Goal: Transaction & Acquisition: Book appointment/travel/reservation

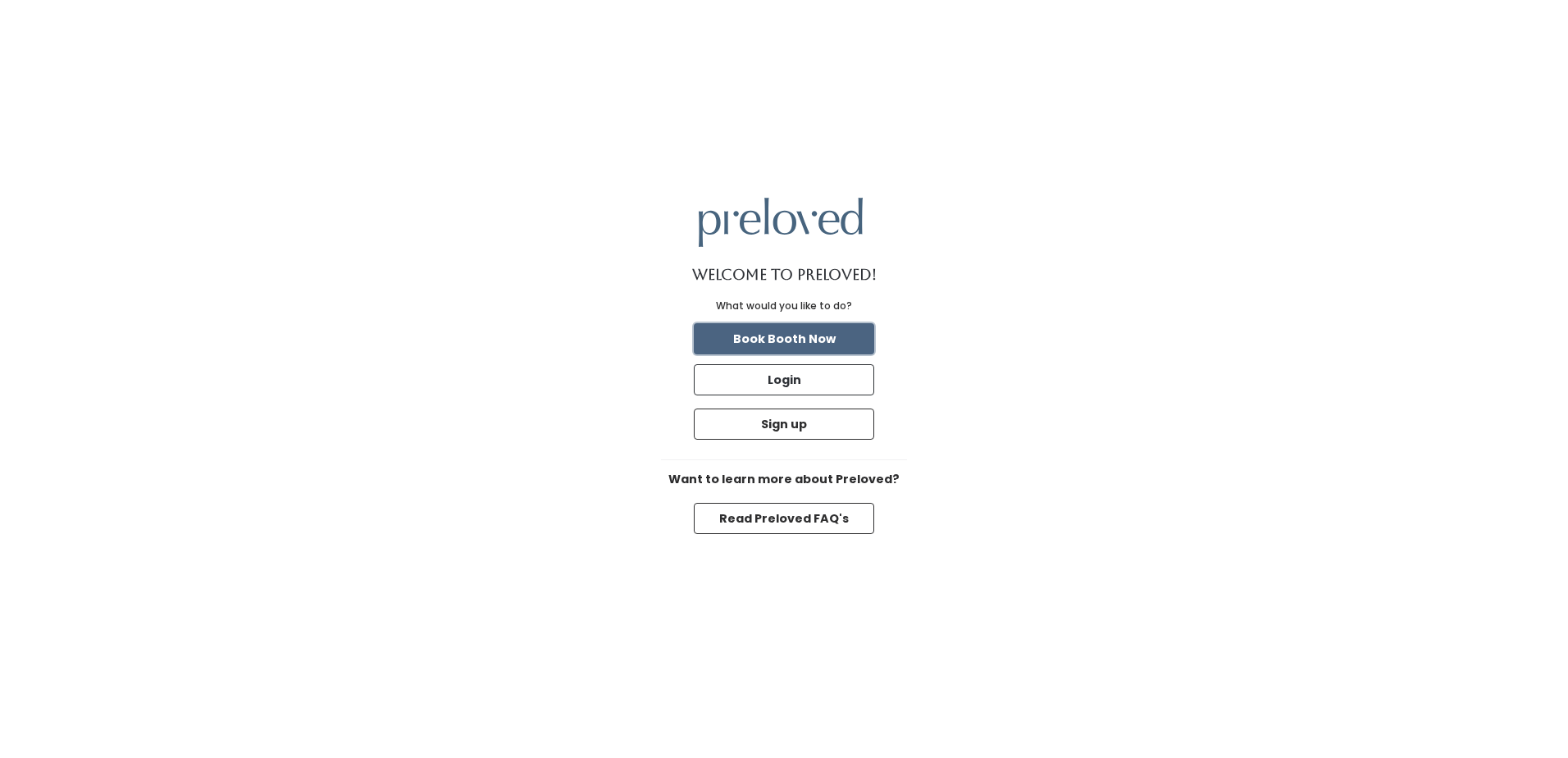
click at [798, 344] on button "Book Booth Now" at bounding box center [784, 339] width 180 height 31
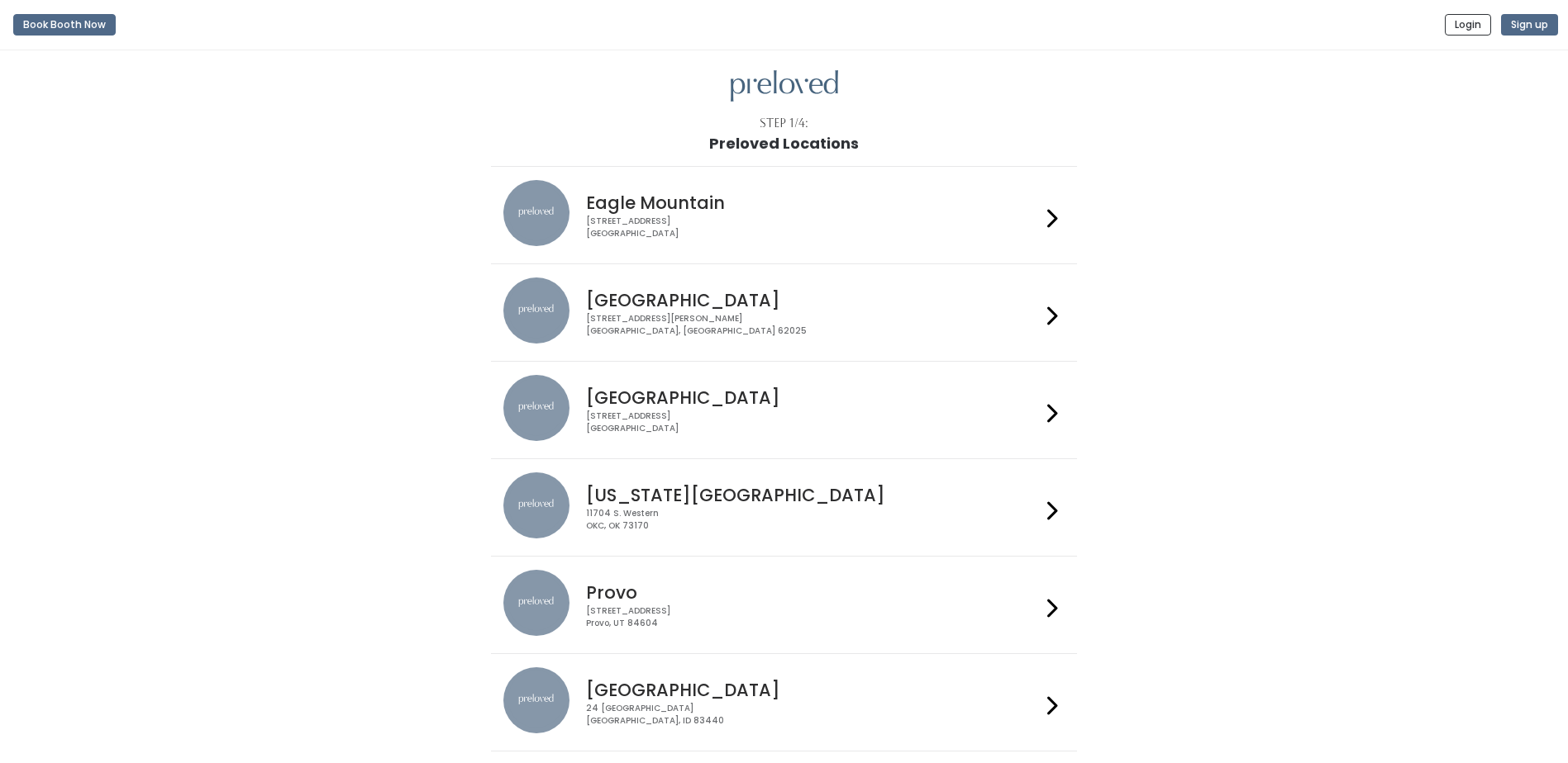
click at [703, 303] on h4 "Edwardsville" at bounding box center [814, 300] width 455 height 19
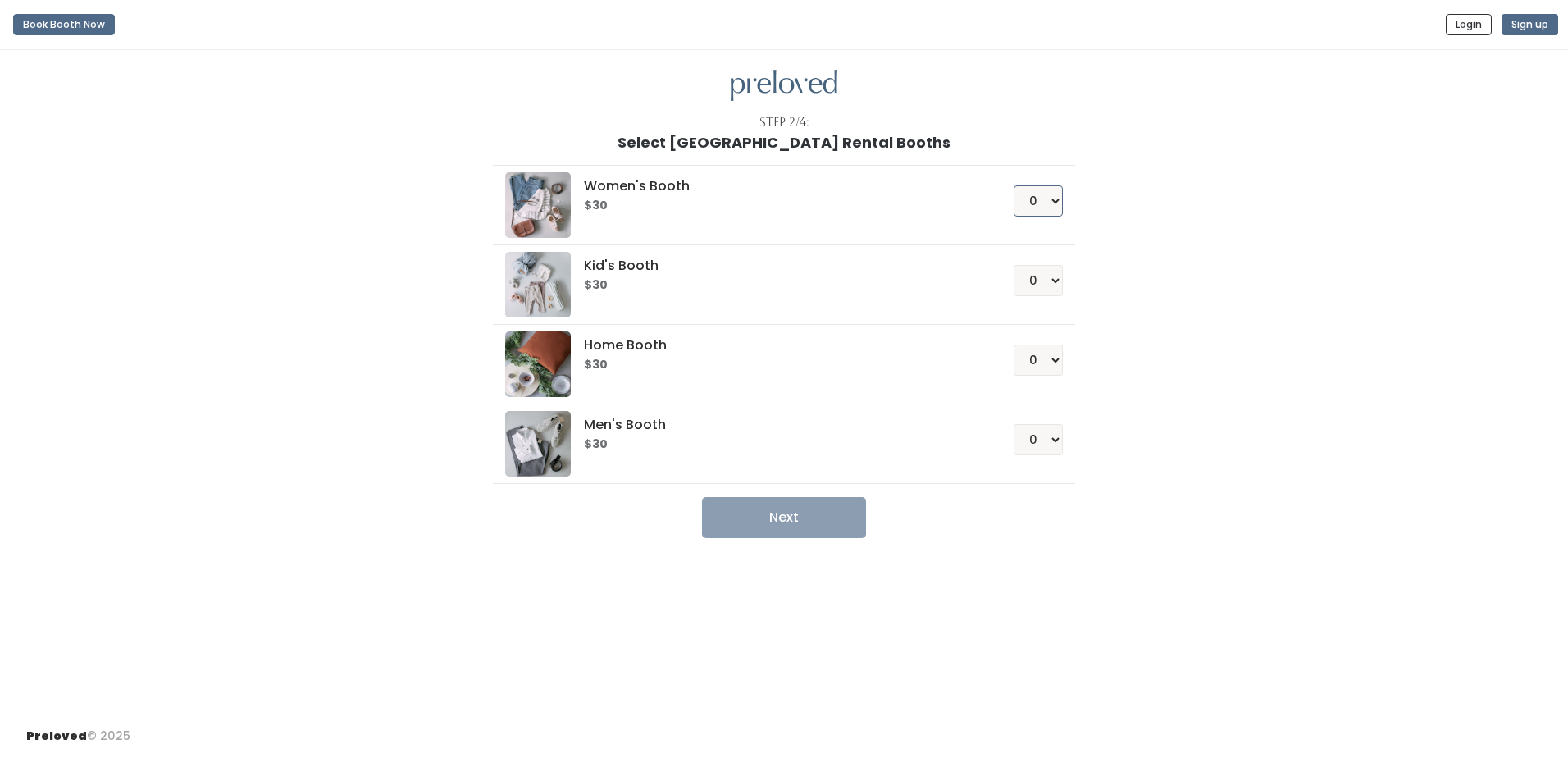
click at [1031, 205] on select "0 1 2 3 4" at bounding box center [1038, 201] width 49 height 31
select select "1"
click at [1014, 185] on select "0 1 2 3 4" at bounding box center [1038, 201] width 49 height 31
click at [840, 512] on button "Next" at bounding box center [784, 517] width 164 height 41
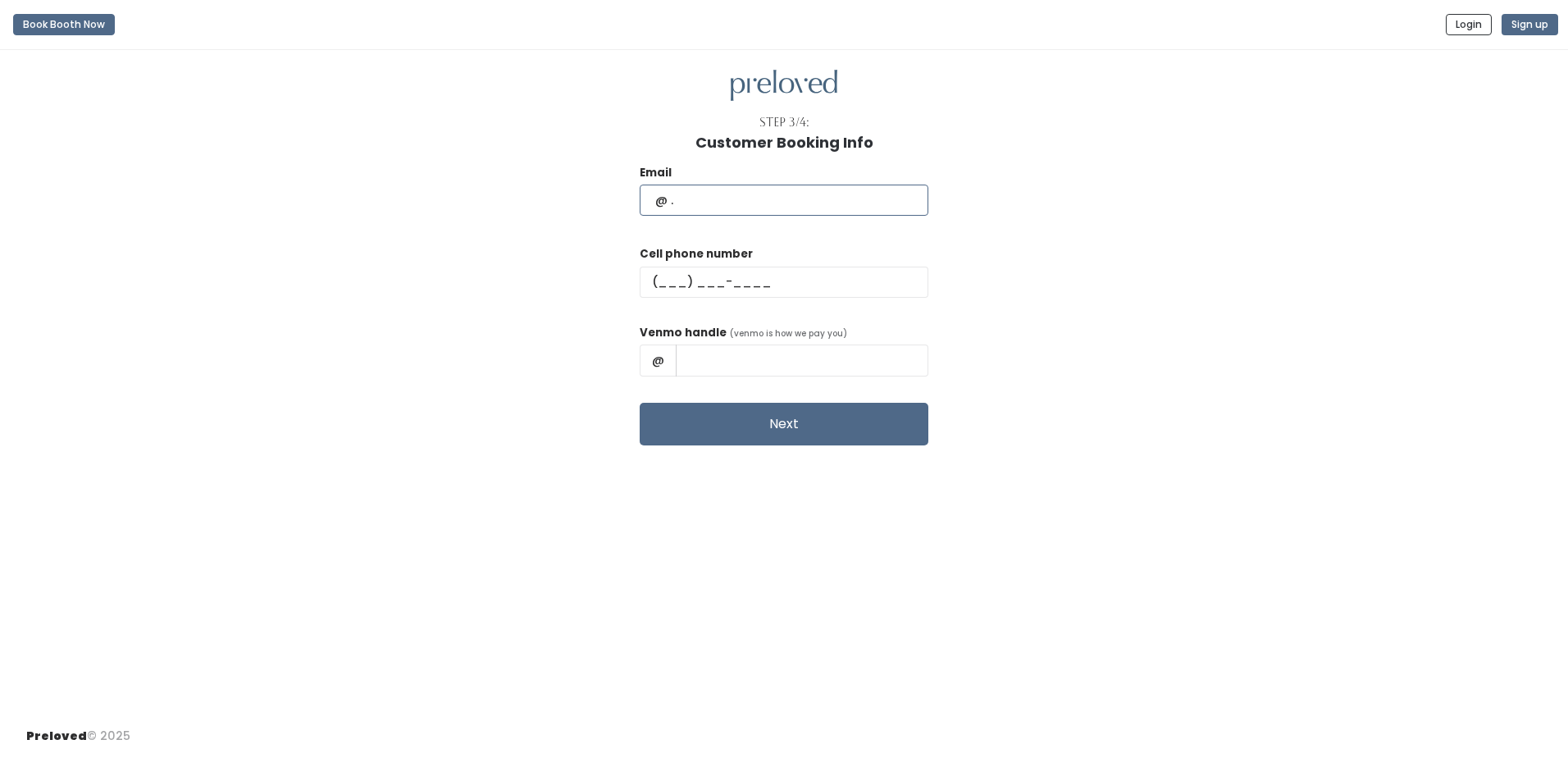
click at [811, 191] on input "text" at bounding box center [784, 200] width 289 height 31
type input "[EMAIL_ADDRESS][DOMAIN_NAME]"
click at [797, 286] on input "text" at bounding box center [784, 282] width 289 height 31
type input "(618) 818-6757"
click at [767, 355] on input "text" at bounding box center [802, 360] width 253 height 31
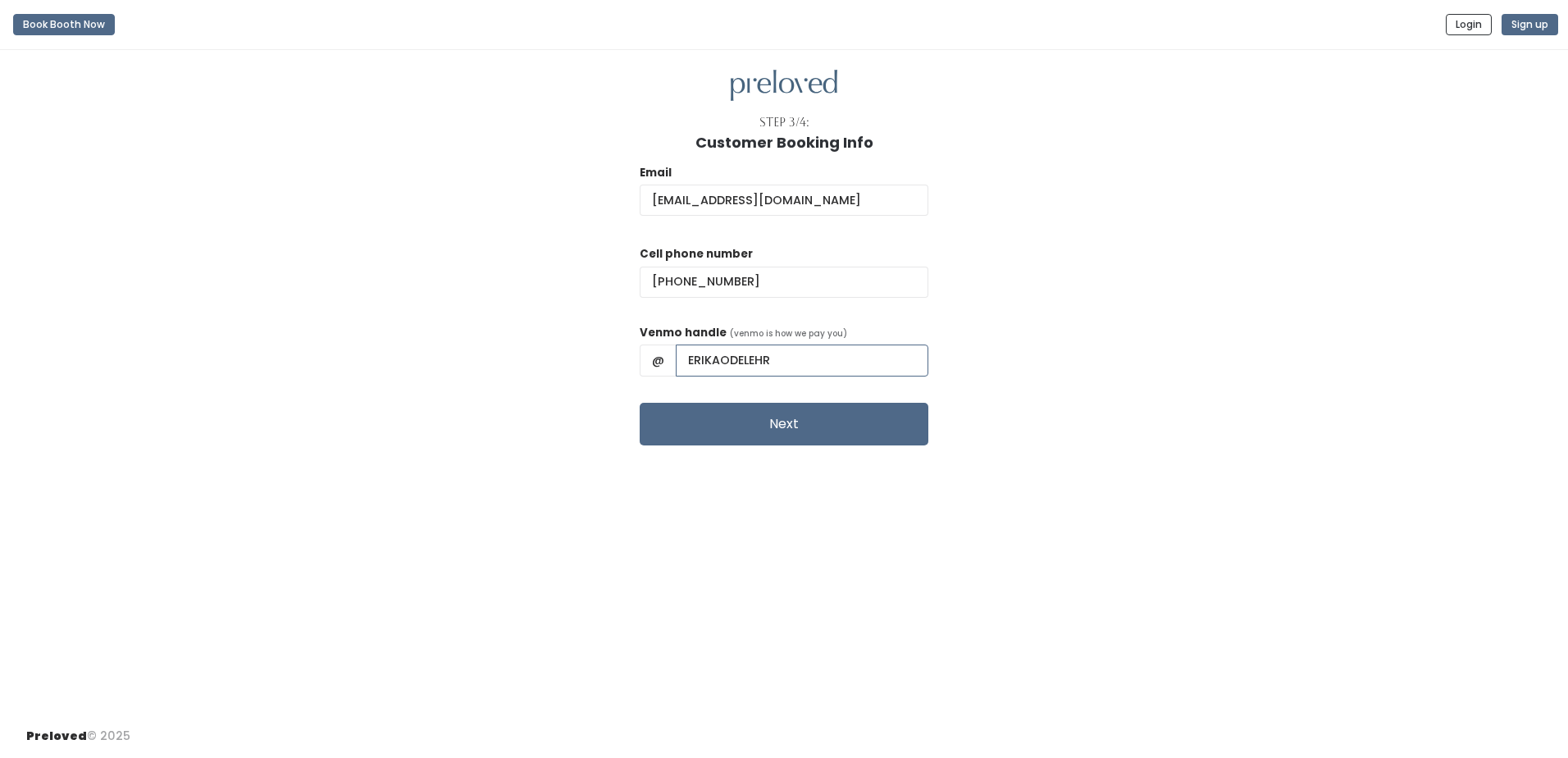
type input "ERIKAODELEHR"
click at [640, 403] on button "Next" at bounding box center [784, 424] width 289 height 43
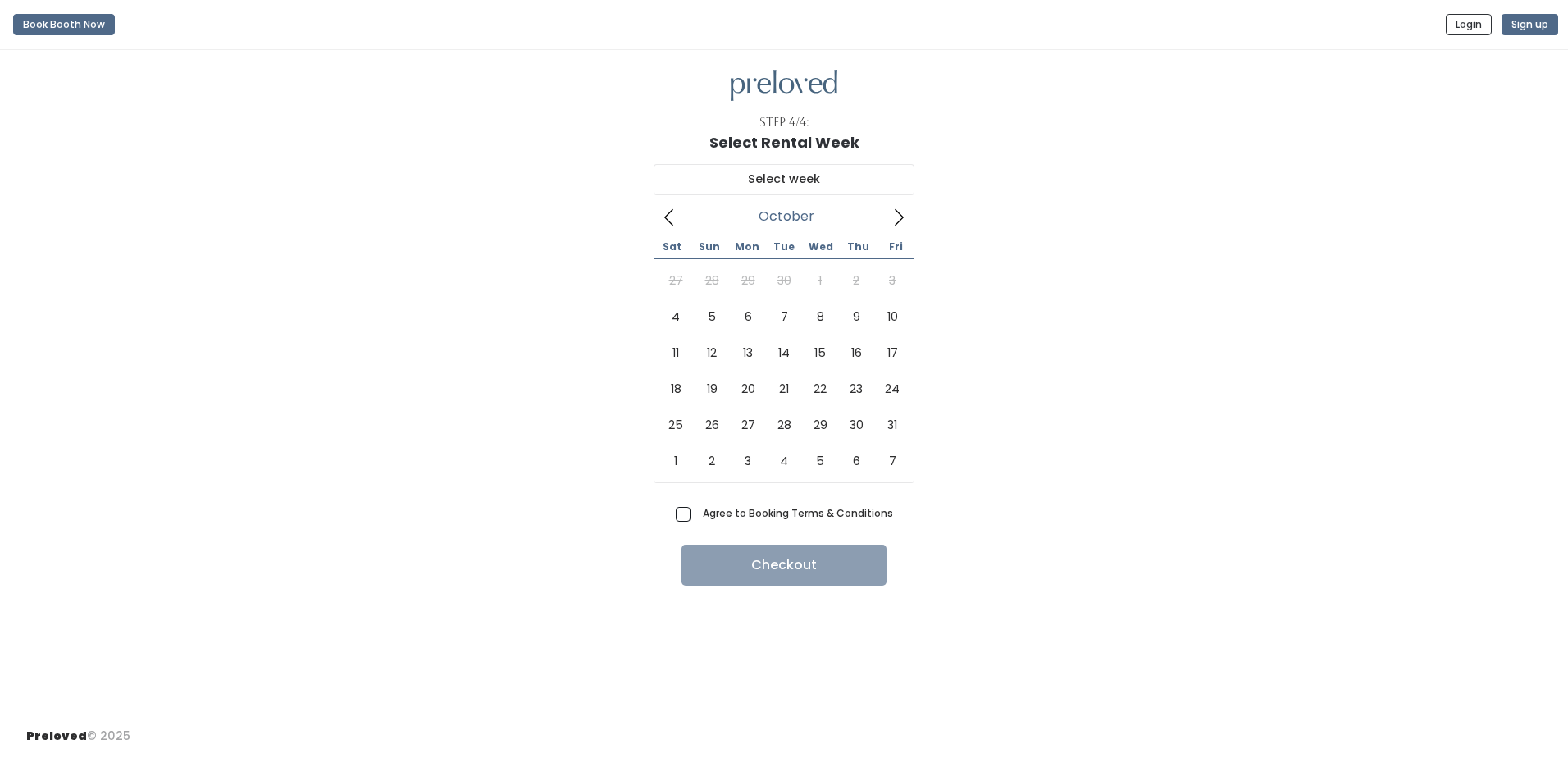
click at [907, 215] on icon at bounding box center [899, 217] width 19 height 19
type input "[DATE] to [DATE]"
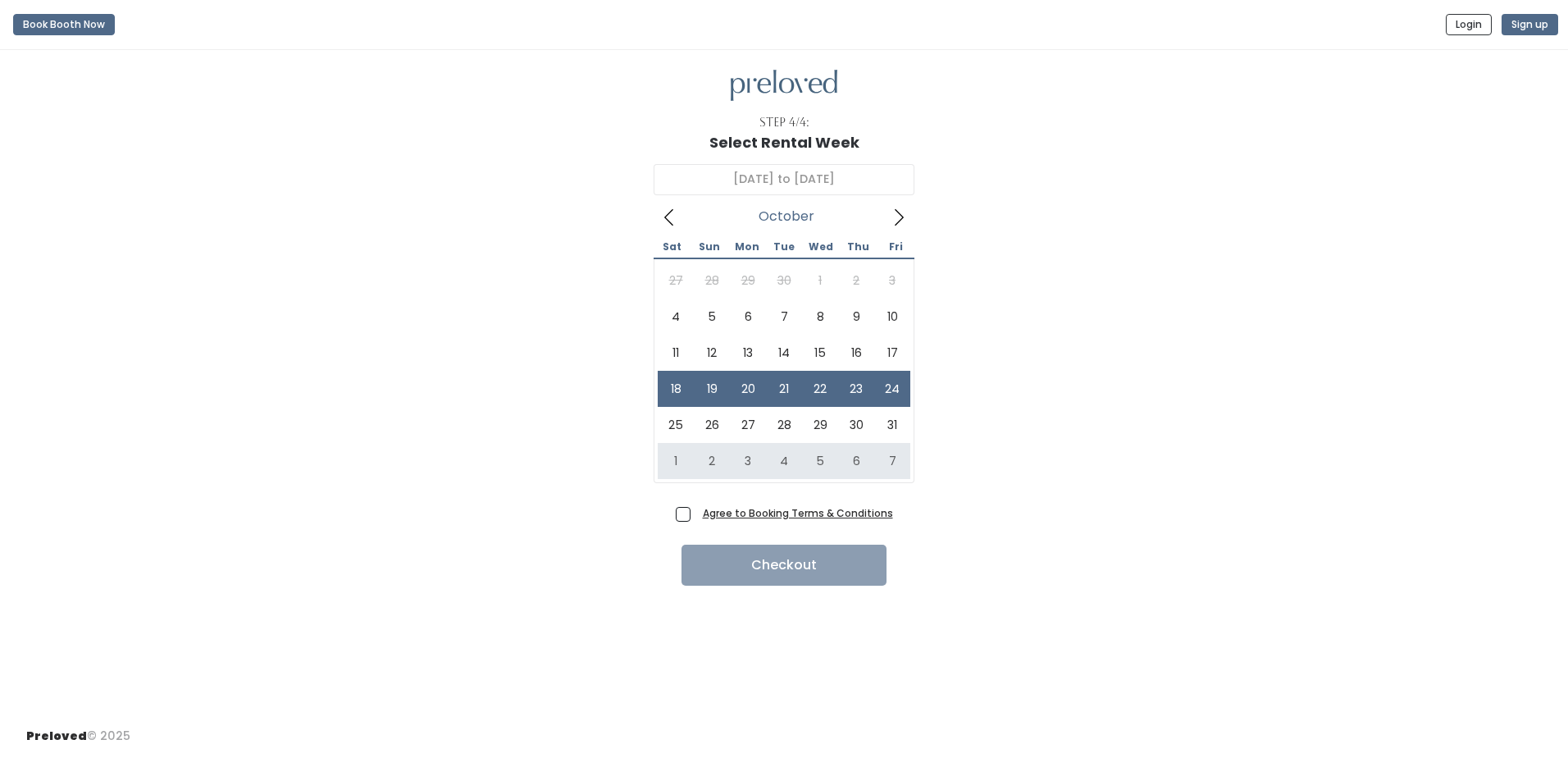
click at [697, 514] on span "Agree to Booking Terms & Conditions" at bounding box center [795, 513] width 197 height 17
click at [697, 514] on input "Agree to Booking Terms & Conditions" at bounding box center [702, 510] width 11 height 11
checkbox input "true"
click at [706, 554] on button "Checkout" at bounding box center [784, 565] width 205 height 41
